Goal: Task Accomplishment & Management: Manage account settings

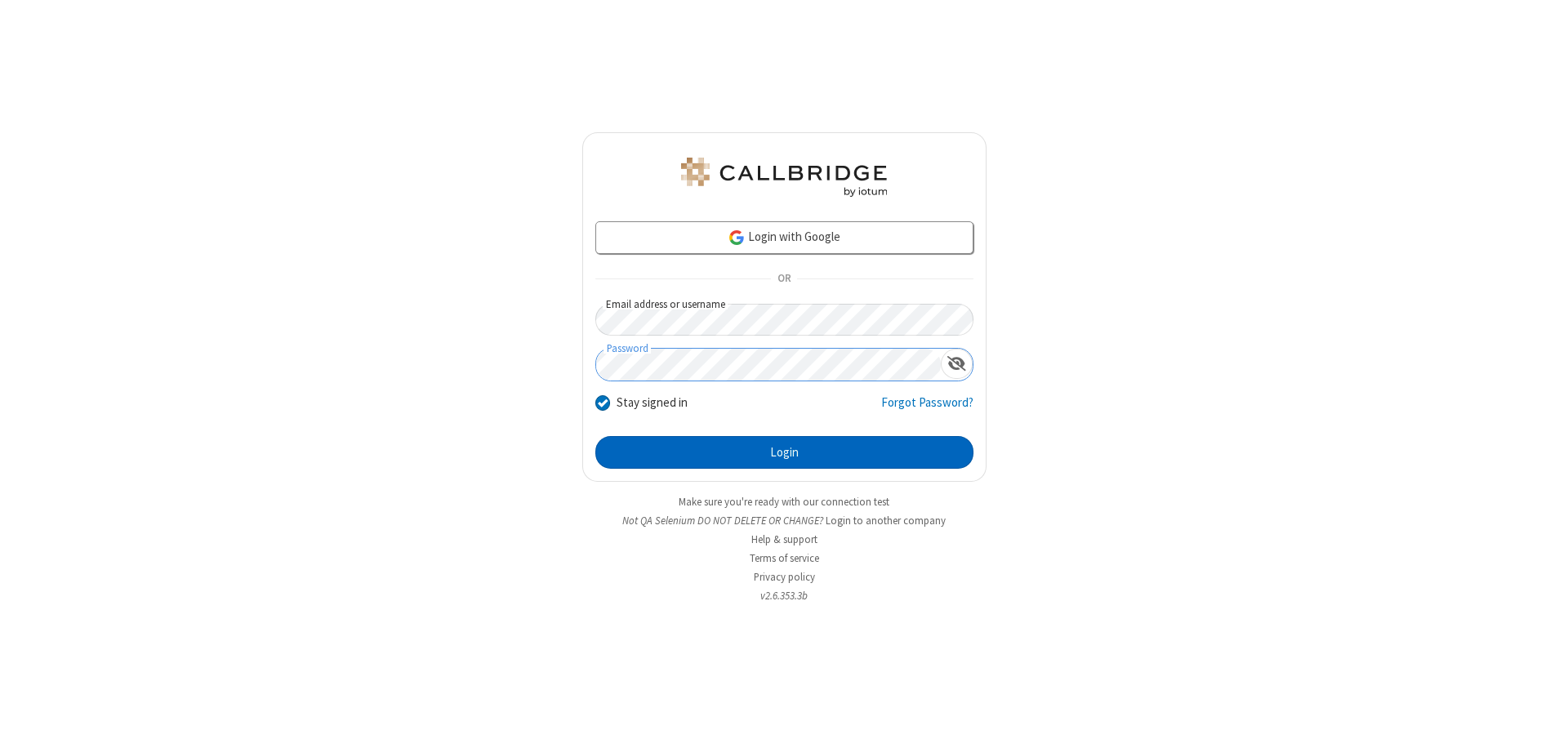
click at [784, 453] on button "Login" at bounding box center [784, 452] width 378 height 33
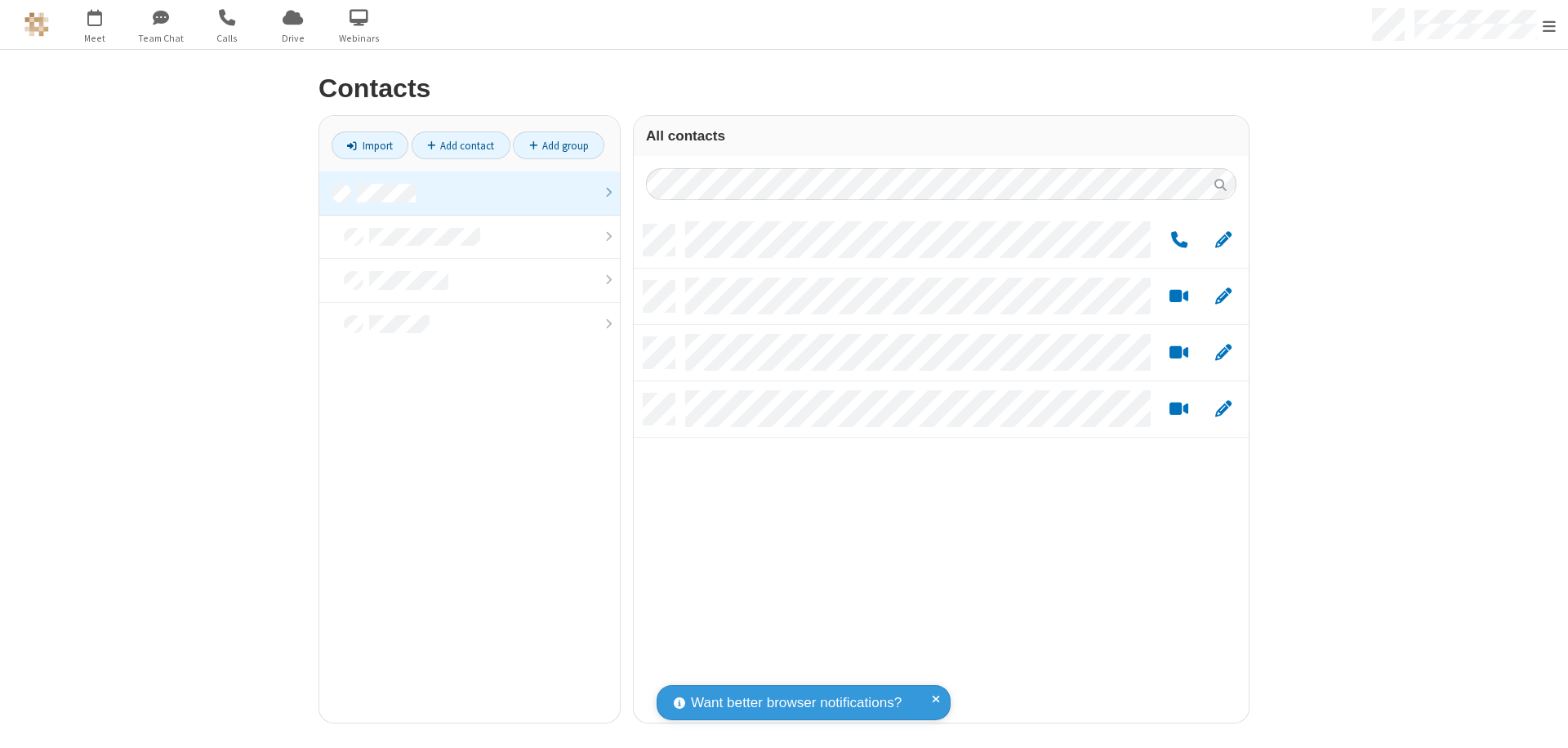
scroll to position [498, 603]
click at [470, 193] on link at bounding box center [470, 193] width 300 height 44
click at [558, 145] on link "Add group" at bounding box center [558, 145] width 92 height 28
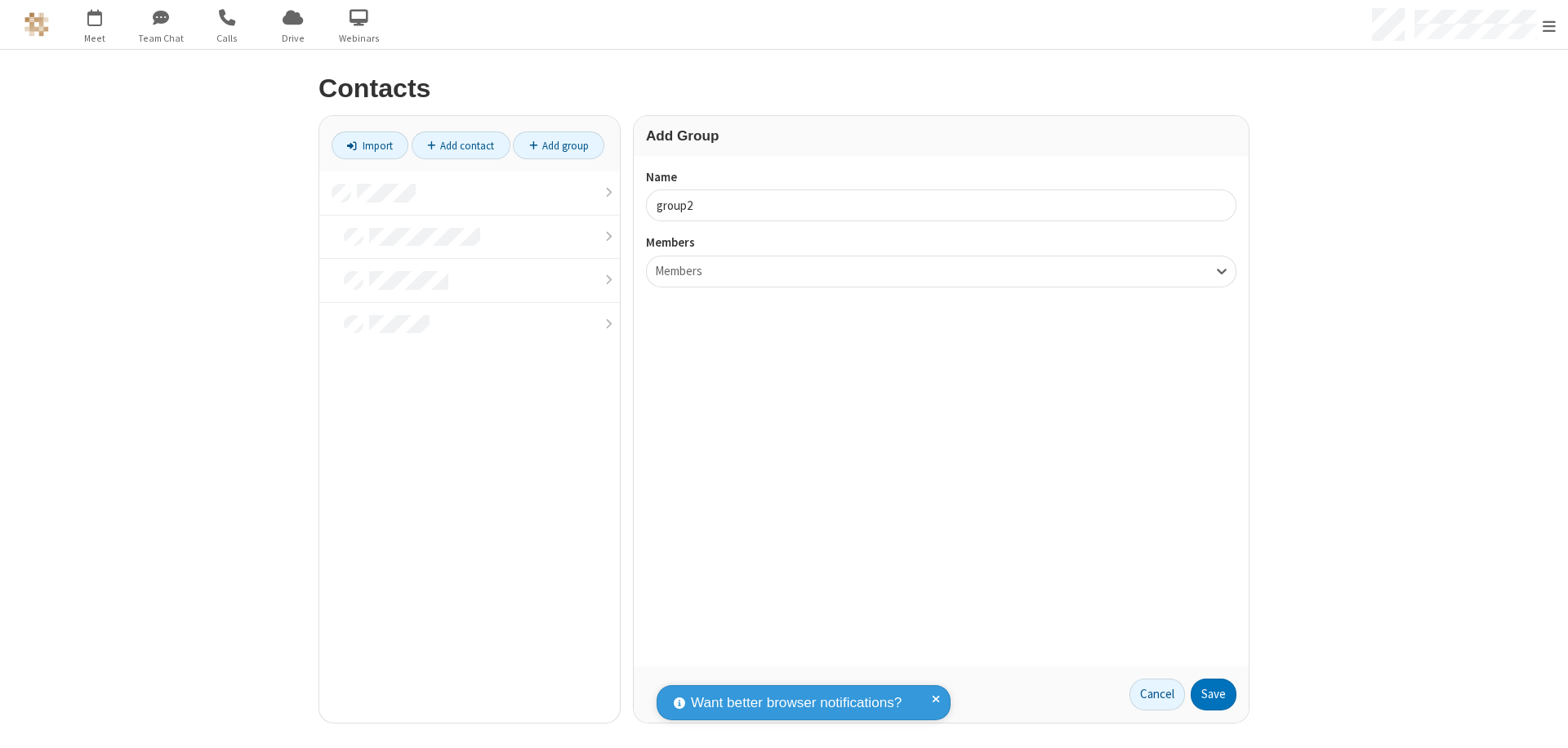
type input "group2"
type input "name19"
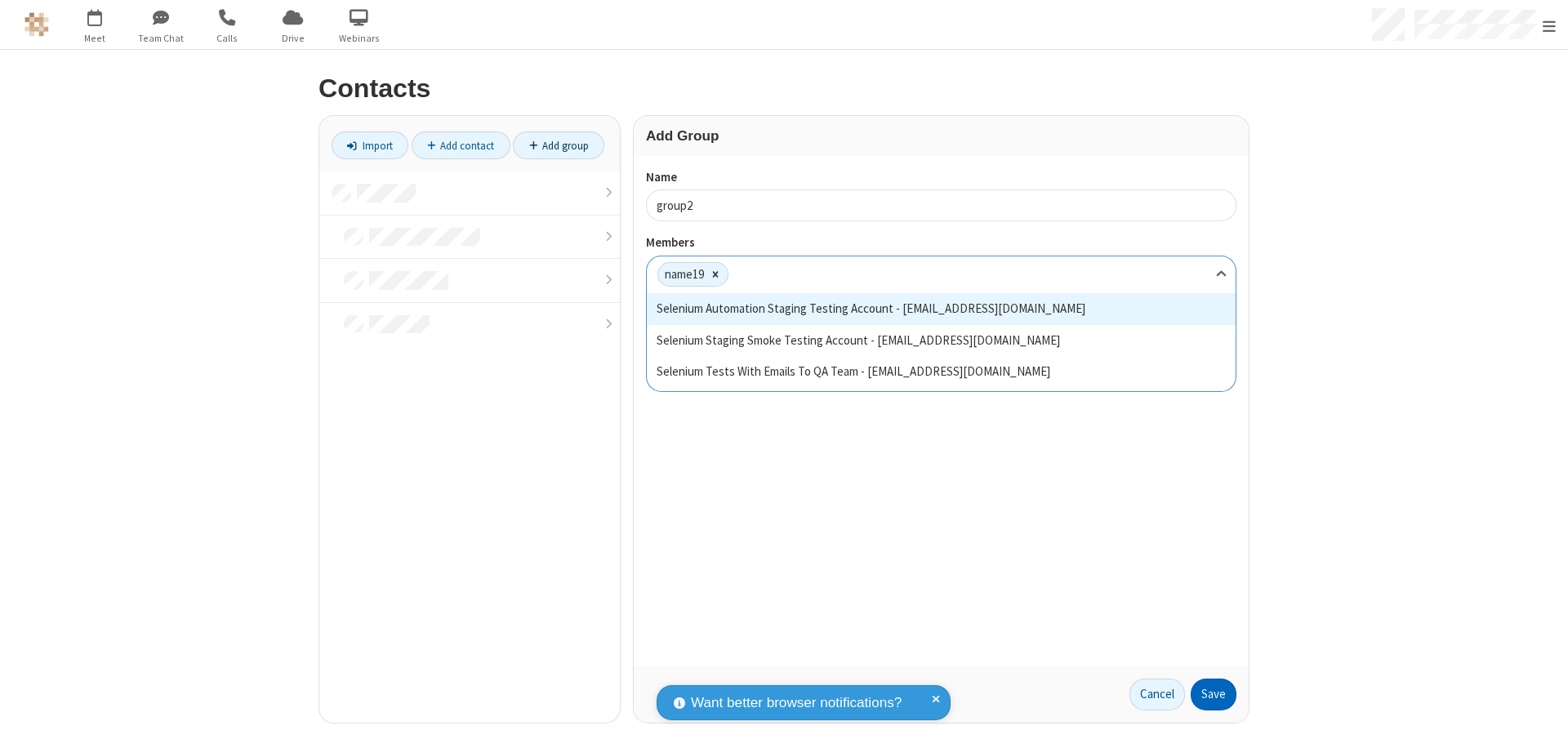
click at [1214, 694] on button "Save" at bounding box center [1214, 694] width 46 height 33
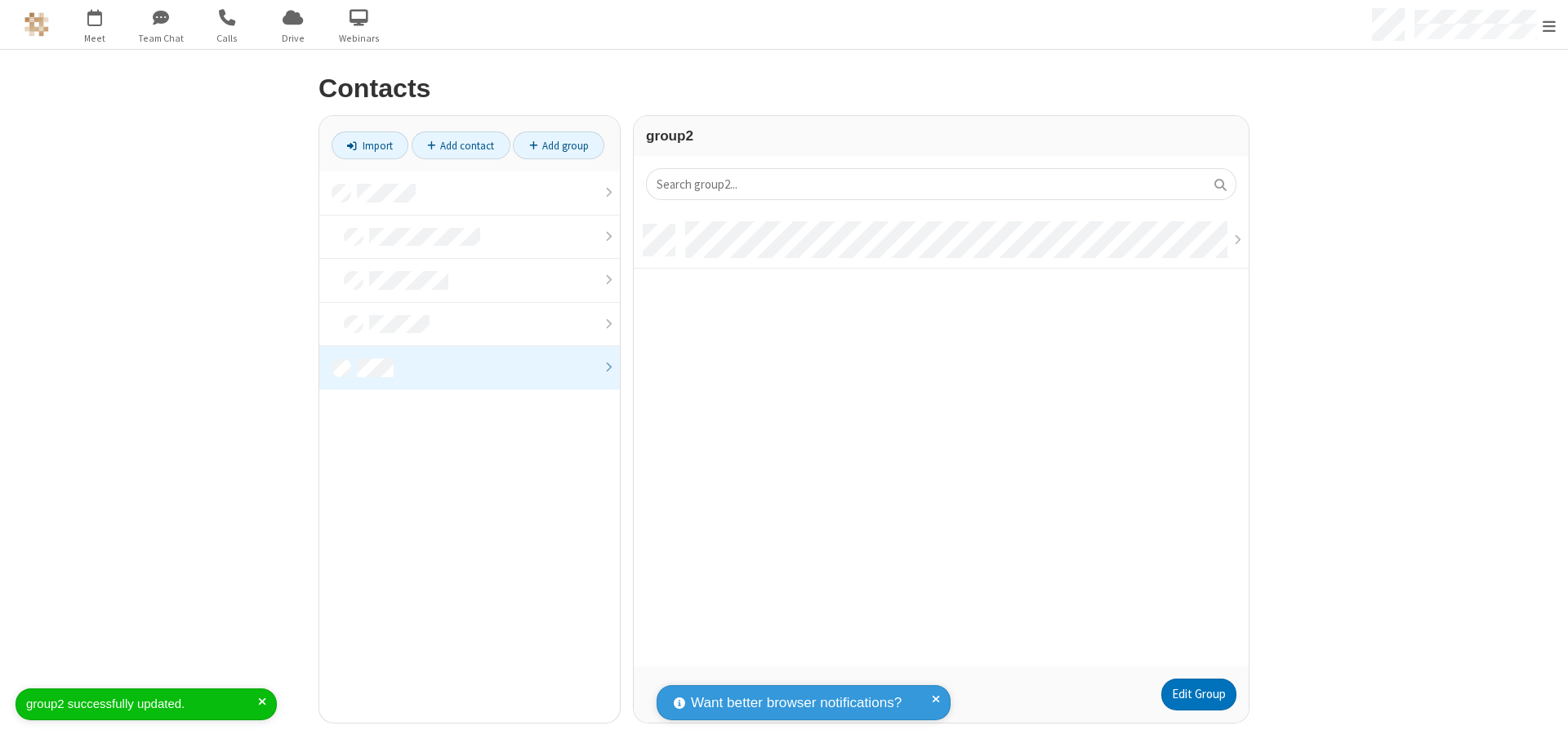
scroll to position [442, 603]
click at [1198, 694] on link "Edit Group" at bounding box center [1199, 694] width 76 height 33
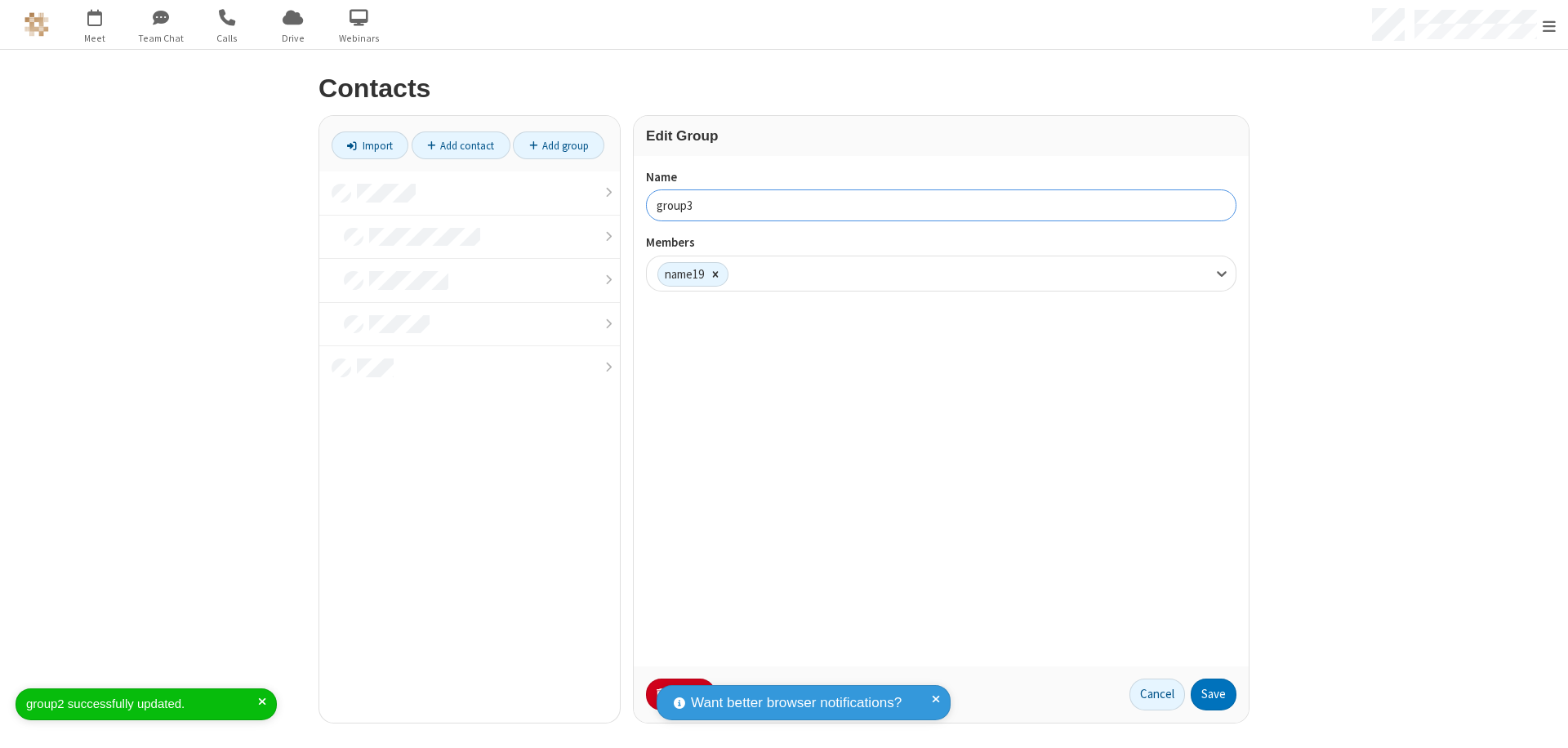
type input "group3"
click at [1214, 694] on button "Save" at bounding box center [1214, 694] width 46 height 33
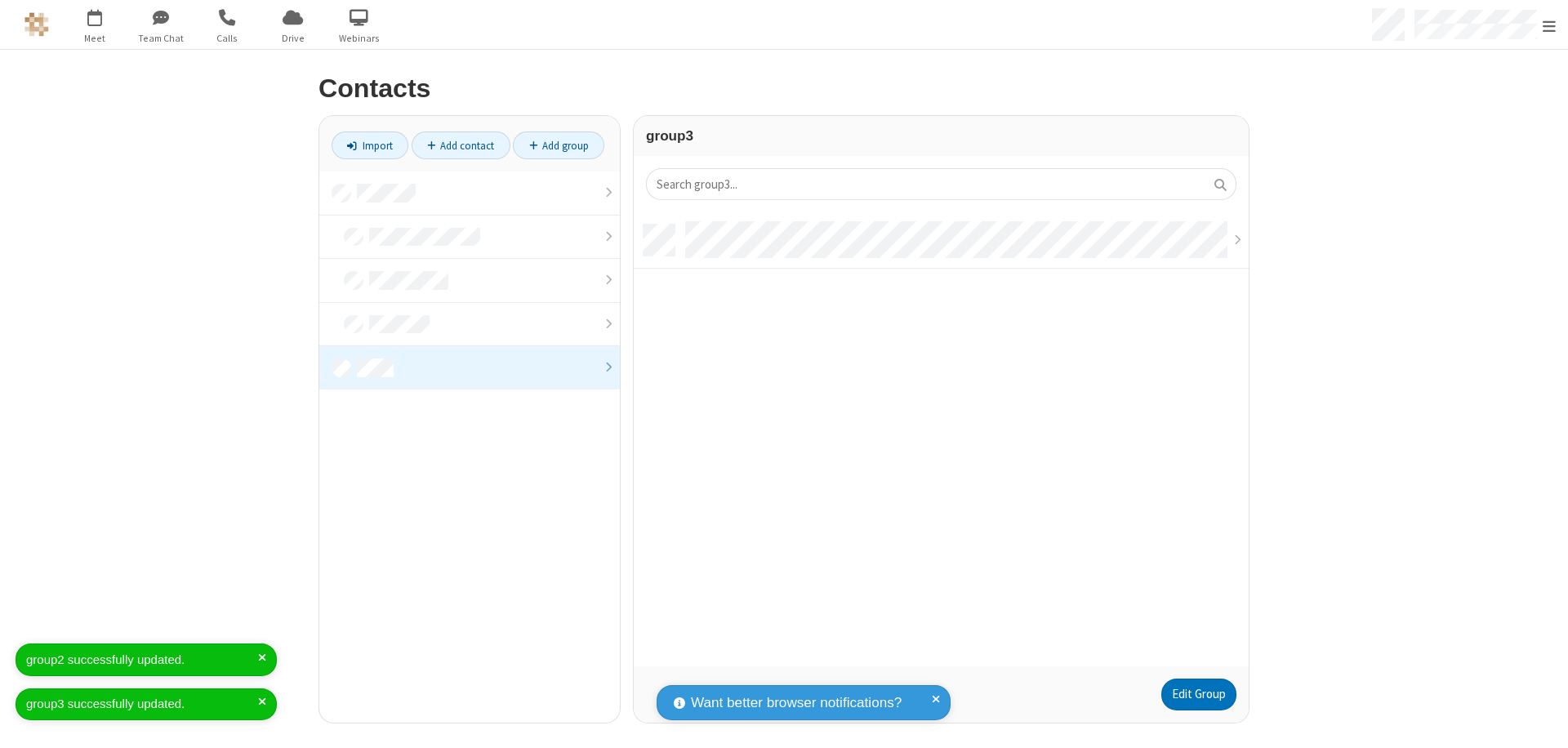
scroll to position [442, 603]
